Goal: Task Accomplishment & Management: Use online tool/utility

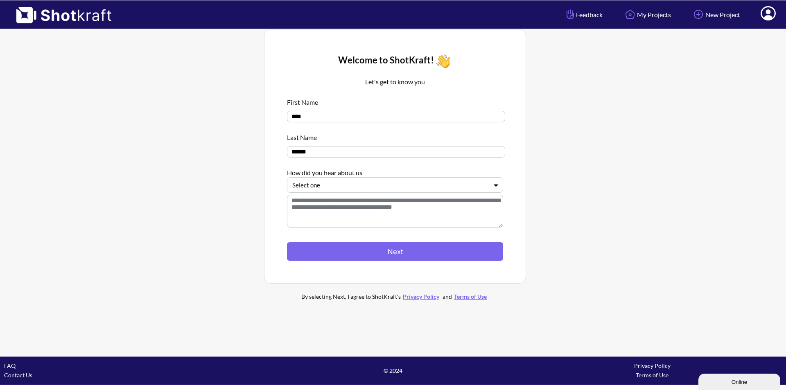
click at [340, 190] on div at bounding box center [390, 185] width 196 height 9
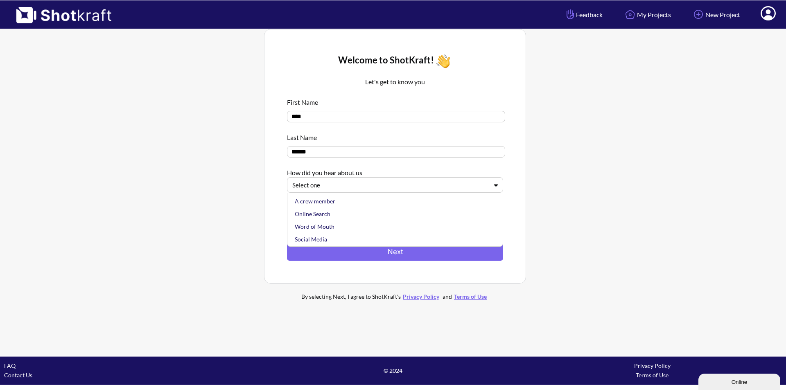
click at [340, 190] on div at bounding box center [390, 185] width 196 height 9
click at [337, 189] on div at bounding box center [390, 185] width 196 height 9
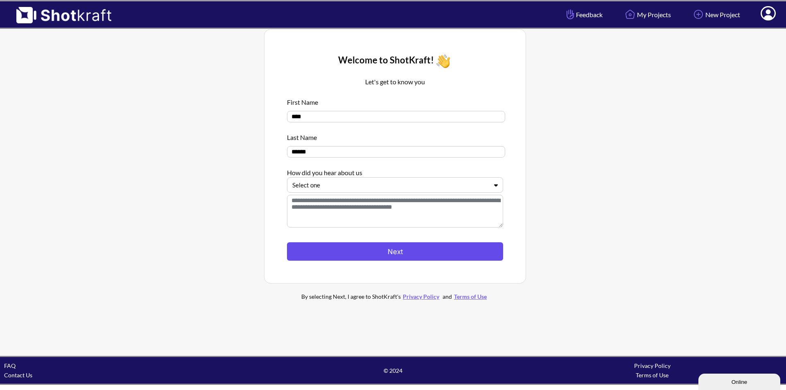
click at [393, 261] on button "Next" at bounding box center [395, 251] width 216 height 18
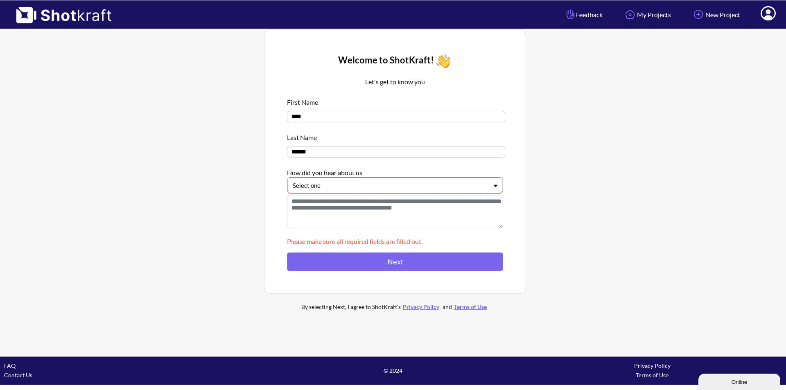
click at [366, 189] on div at bounding box center [390, 185] width 195 height 9
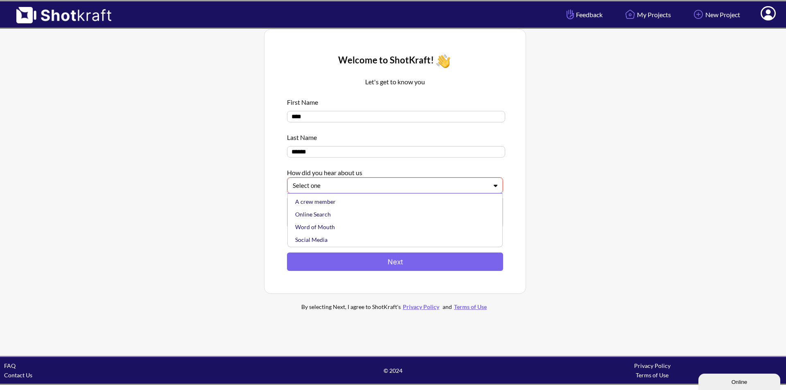
click at [368, 214] on div "Online Search" at bounding box center [396, 214] width 207 height 13
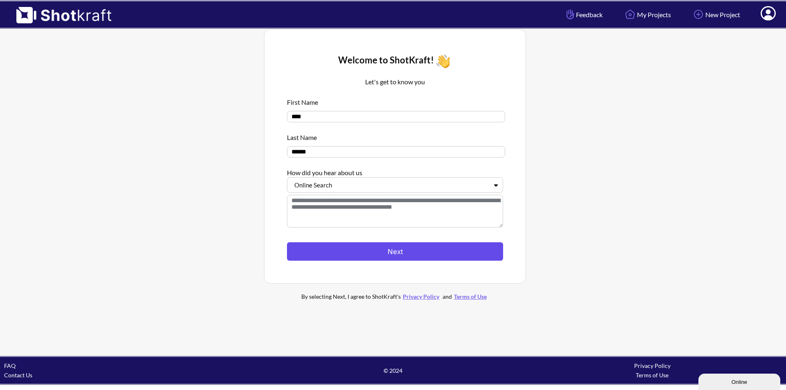
click at [366, 251] on button "Next" at bounding box center [395, 251] width 216 height 18
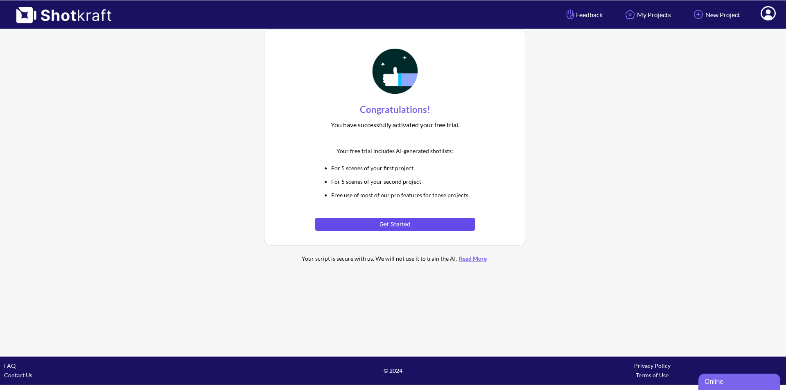
click at [402, 221] on button "Get Started" at bounding box center [395, 224] width 160 height 13
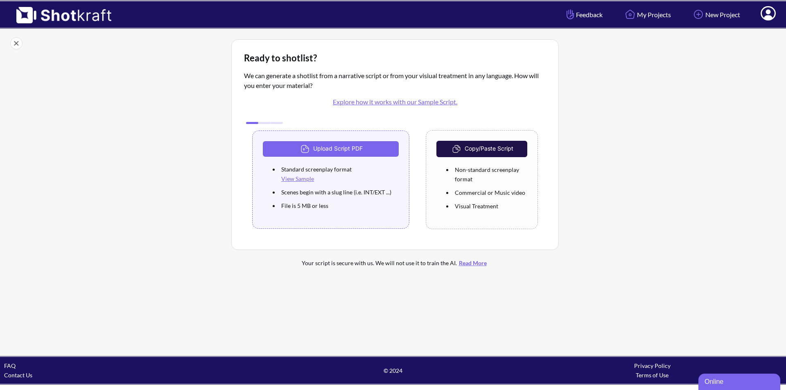
click at [454, 149] on img at bounding box center [457, 149] width 14 height 12
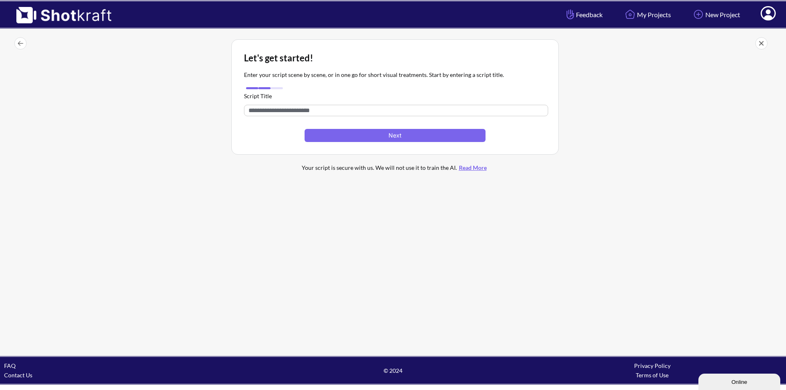
click at [316, 109] on input "text" at bounding box center [396, 110] width 304 height 11
paste input "**********"
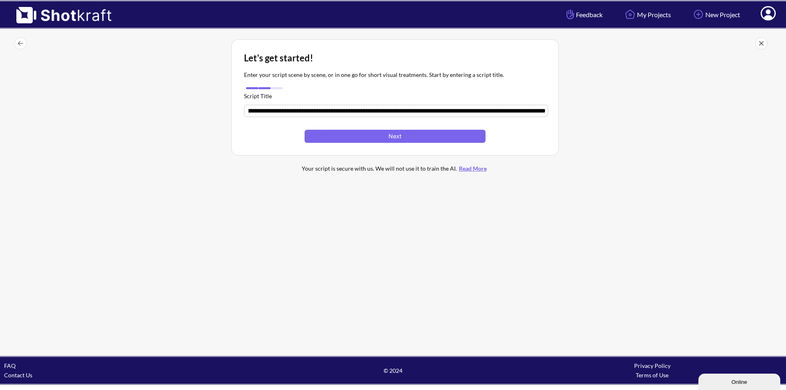
drag, startPoint x: 546, startPoint y: 113, endPoint x: 557, endPoint y: 116, distance: 10.7
click at [557, 116] on div "Let's get started! Enter your script scene by scene, or in one go for short vis…" at bounding box center [394, 97] width 327 height 116
drag, startPoint x: 544, startPoint y: 112, endPoint x: 553, endPoint y: 113, distance: 9.1
click at [553, 113] on div "Let's get started! Enter your script scene by scene, or in one go for short vis…" at bounding box center [394, 97] width 327 height 116
click at [543, 113] on input "text" at bounding box center [396, 111] width 304 height 12
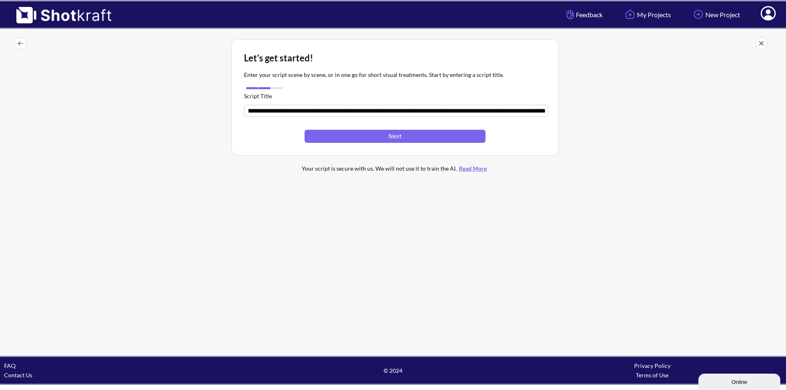
click at [537, 111] on input "text" at bounding box center [396, 111] width 304 height 12
click at [424, 136] on button "Next" at bounding box center [395, 136] width 181 height 13
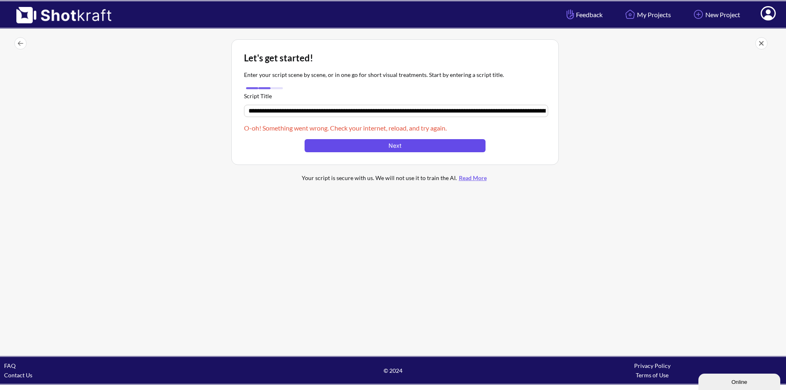
click at [426, 143] on button "Next" at bounding box center [395, 145] width 181 height 13
click at [368, 144] on button "Next" at bounding box center [395, 145] width 181 height 13
click at [280, 108] on input "text" at bounding box center [396, 111] width 304 height 12
drag, startPoint x: 260, startPoint y: 106, endPoint x: 243, endPoint y: 107, distance: 16.8
click at [243, 107] on div "Let's get started! Enter your script scene by scene, or in one go for short vis…" at bounding box center [394, 102] width 327 height 126
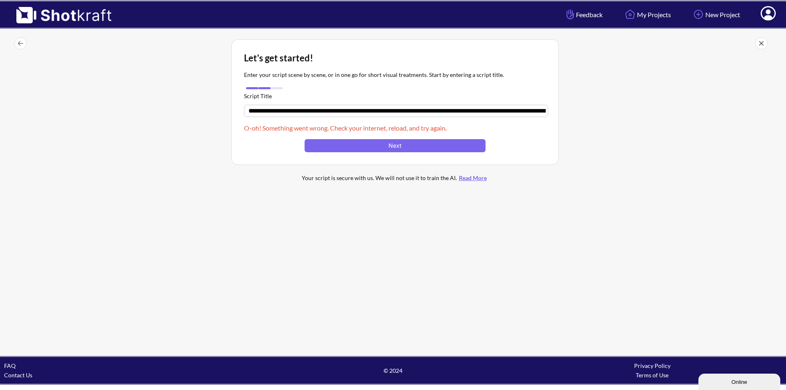
click at [243, 107] on div "Let's get started! Enter your script scene by scene, or in one go for short vis…" at bounding box center [394, 102] width 327 height 126
drag, startPoint x: 248, startPoint y: 110, endPoint x: 274, endPoint y: 109, distance: 25.8
click at [252, 110] on input "text" at bounding box center [396, 111] width 304 height 12
click at [507, 109] on input "text" at bounding box center [396, 111] width 304 height 12
drag, startPoint x: 540, startPoint y: 108, endPoint x: 563, endPoint y: 111, distance: 22.8
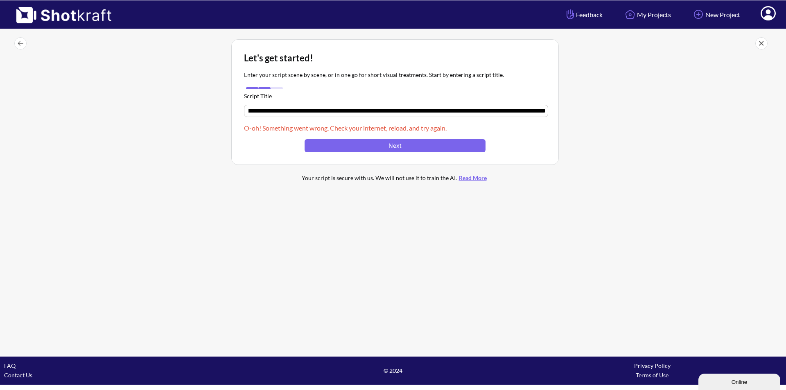
click at [563, 111] on div "Let's get started! Enter your script scene by scene, or in one go for short vis…" at bounding box center [395, 115] width 774 height 160
click at [297, 111] on input "text" at bounding box center [396, 111] width 304 height 12
click at [279, 108] on input "text" at bounding box center [396, 111] width 304 height 12
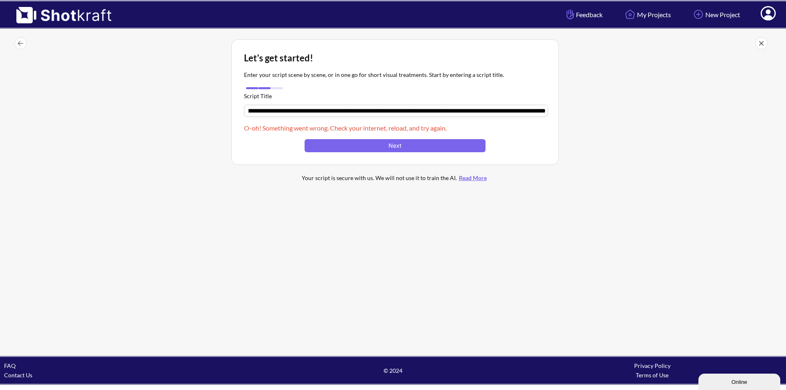
drag, startPoint x: 267, startPoint y: 112, endPoint x: 273, endPoint y: 106, distance: 8.7
click at [262, 107] on input "text" at bounding box center [396, 111] width 304 height 12
click at [423, 112] on input "text" at bounding box center [396, 111] width 304 height 12
drag, startPoint x: 291, startPoint y: 108, endPoint x: 287, endPoint y: 106, distance: 4.4
click at [290, 107] on input "text" at bounding box center [396, 111] width 304 height 12
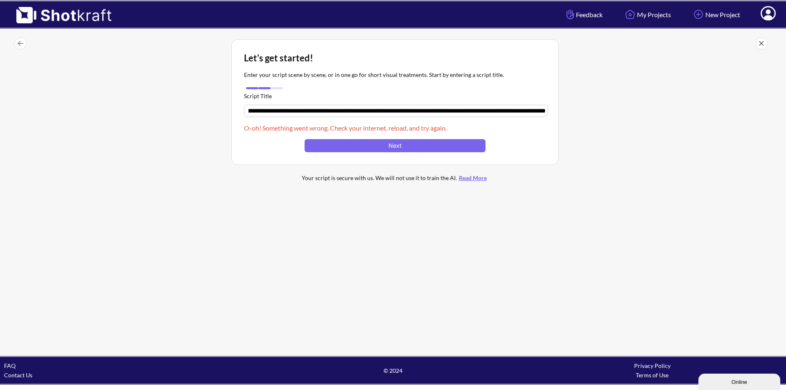
click at [260, 107] on input "text" at bounding box center [396, 111] width 304 height 12
drag, startPoint x: 259, startPoint y: 106, endPoint x: 538, endPoint y: 114, distance: 279.3
click at [538, 114] on input "text" at bounding box center [396, 111] width 304 height 12
click at [537, 109] on input "text" at bounding box center [396, 111] width 304 height 12
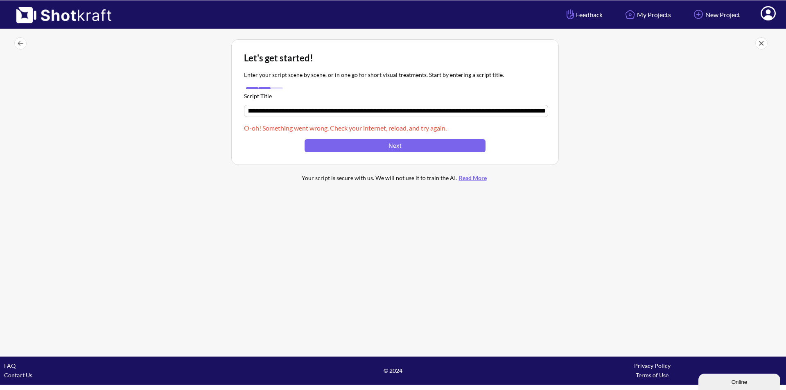
click at [542, 112] on input "text" at bounding box center [396, 111] width 304 height 12
type input "**********"
click at [464, 145] on button "Next" at bounding box center [395, 145] width 181 height 13
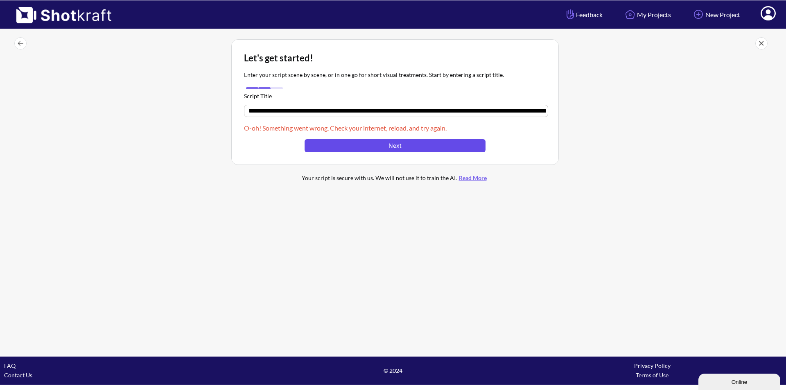
click at [464, 145] on button "Next" at bounding box center [395, 145] width 181 height 13
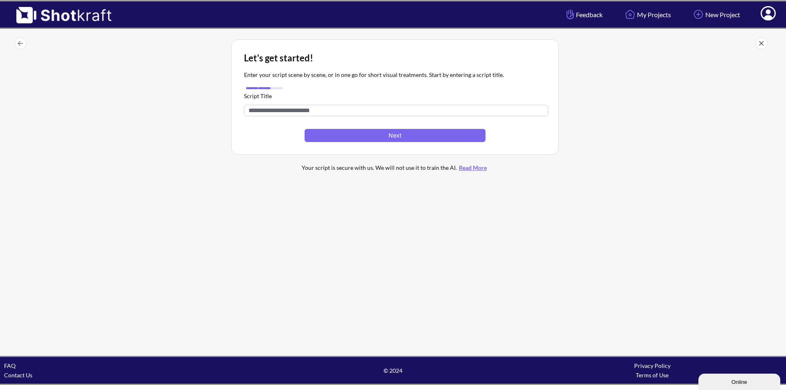
click at [326, 108] on input "text" at bounding box center [396, 110] width 304 height 11
paste input "**********"
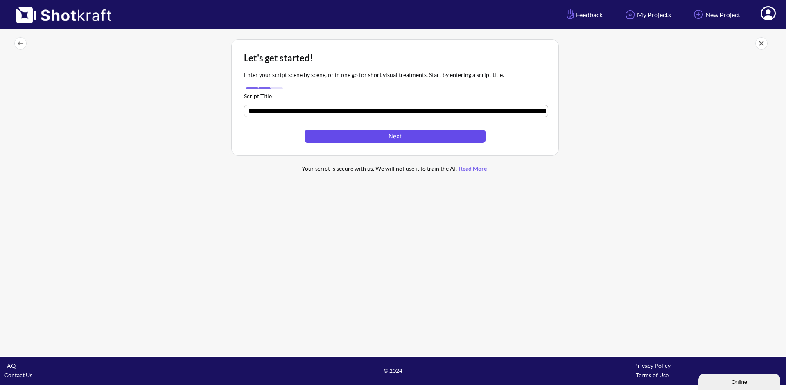
click at [345, 140] on button "Next" at bounding box center [395, 136] width 181 height 13
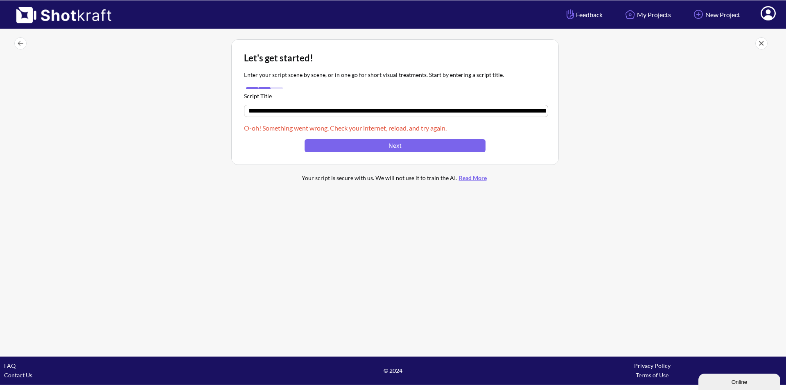
click at [541, 111] on input "text" at bounding box center [396, 111] width 304 height 12
click at [539, 108] on input "text" at bounding box center [396, 111] width 304 height 12
type input "**********"
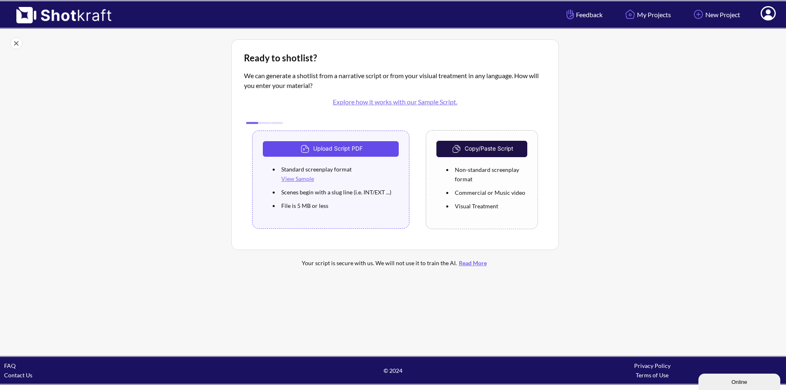
click at [335, 143] on button "Upload Script PDF" at bounding box center [331, 149] width 136 height 16
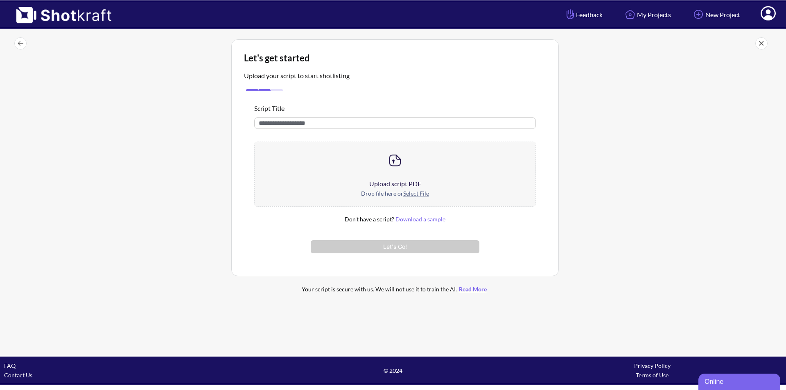
click at [317, 125] on input "text" at bounding box center [395, 122] width 282 height 11
drag, startPoint x: 429, startPoint y: 190, endPoint x: 425, endPoint y: 199, distance: 10.3
click at [427, 193] on div "Drop file here or Select File" at bounding box center [395, 198] width 281 height 18
click at [165, 224] on div at bounding box center [119, 170] width 219 height 267
